Goal: Task Accomplishment & Management: Complete application form

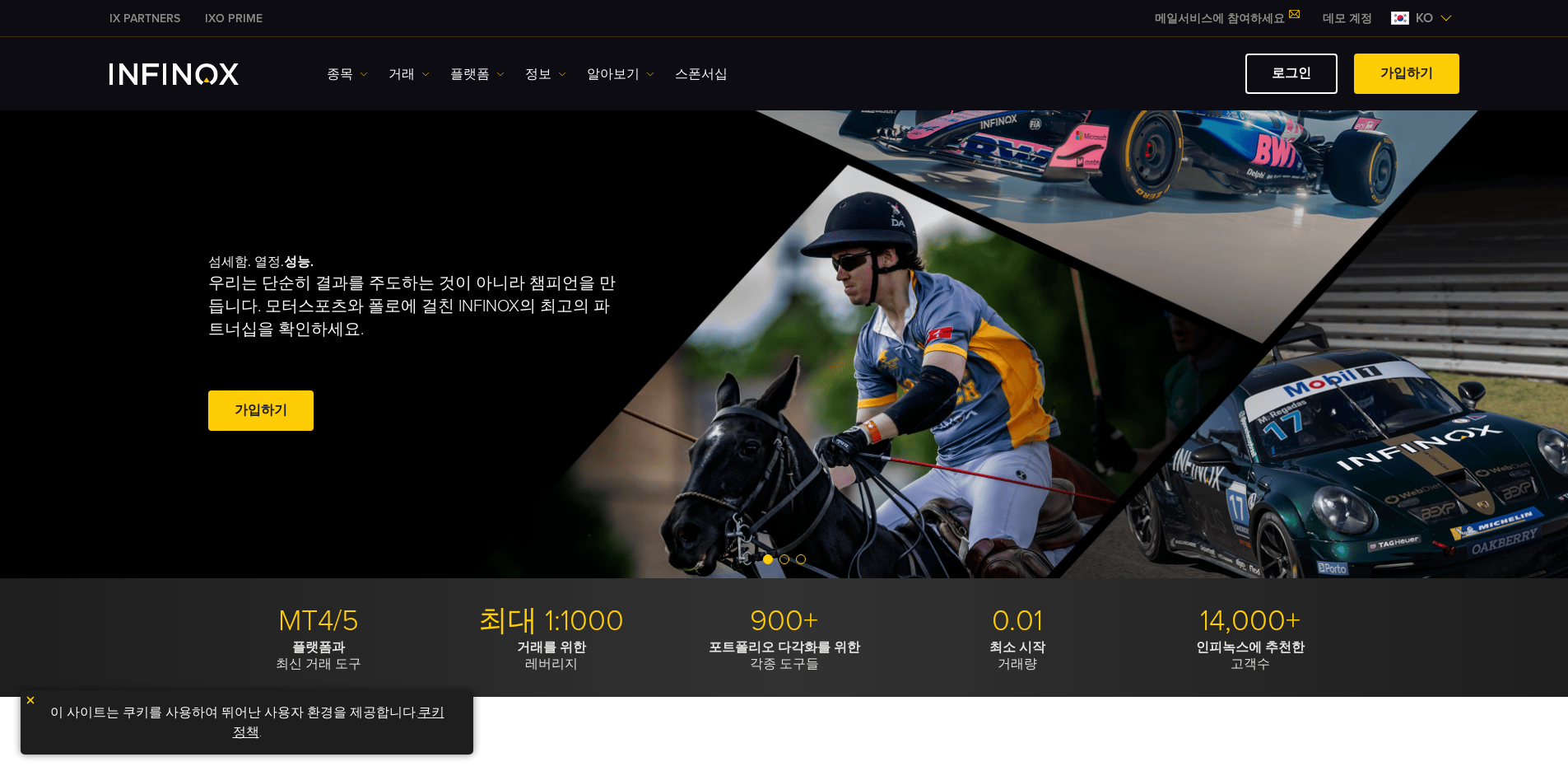
click at [253, 412] on link "가입하기" at bounding box center [260, 410] width 105 height 40
click at [1398, 71] on link "가입하기" at bounding box center [1407, 73] width 105 height 40
